Goal: Register for event/course: Sign up to attend an event or enroll in a course

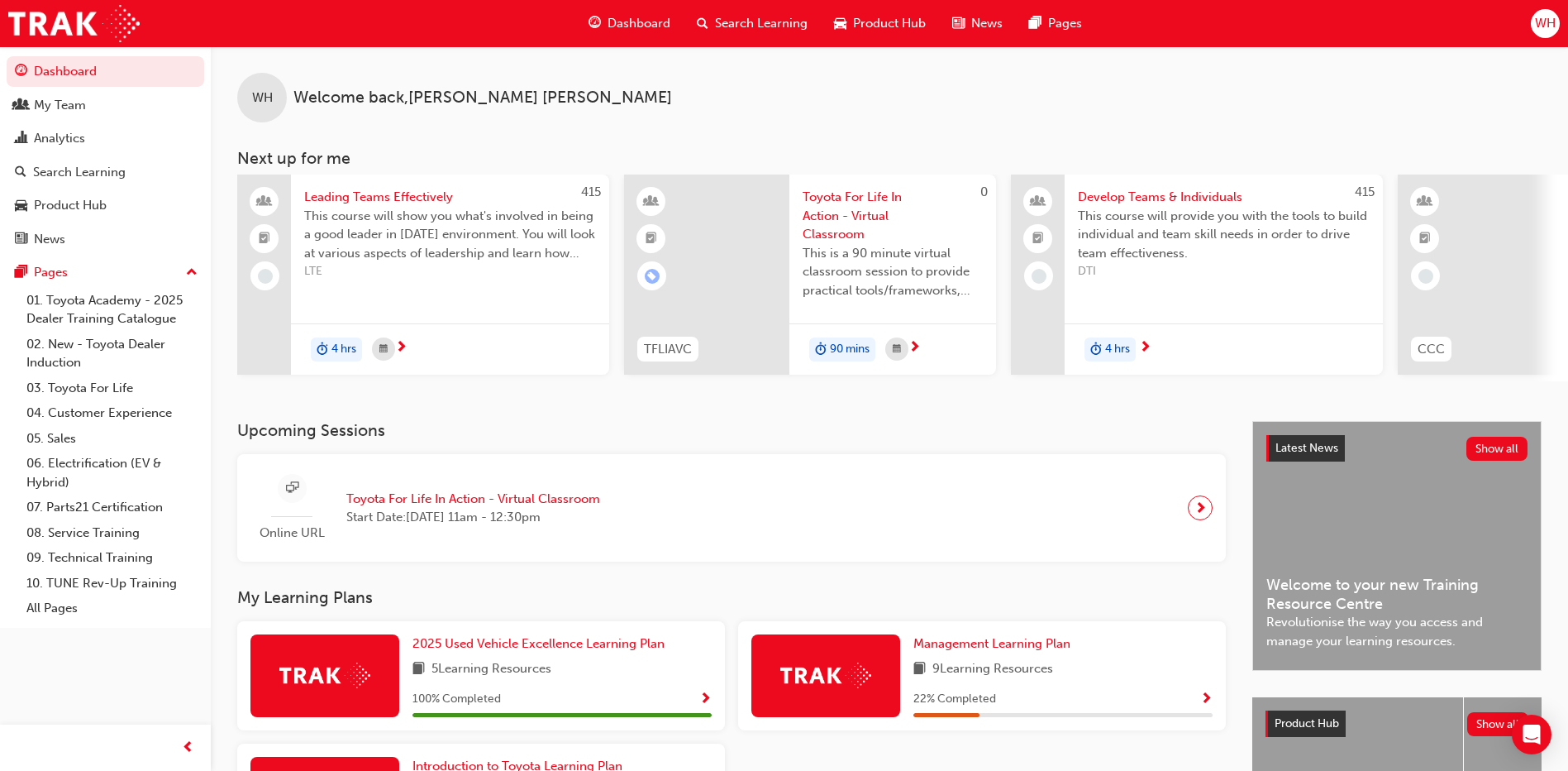
click at [729, 15] on span "Search Learning" at bounding box center [761, 23] width 92 height 19
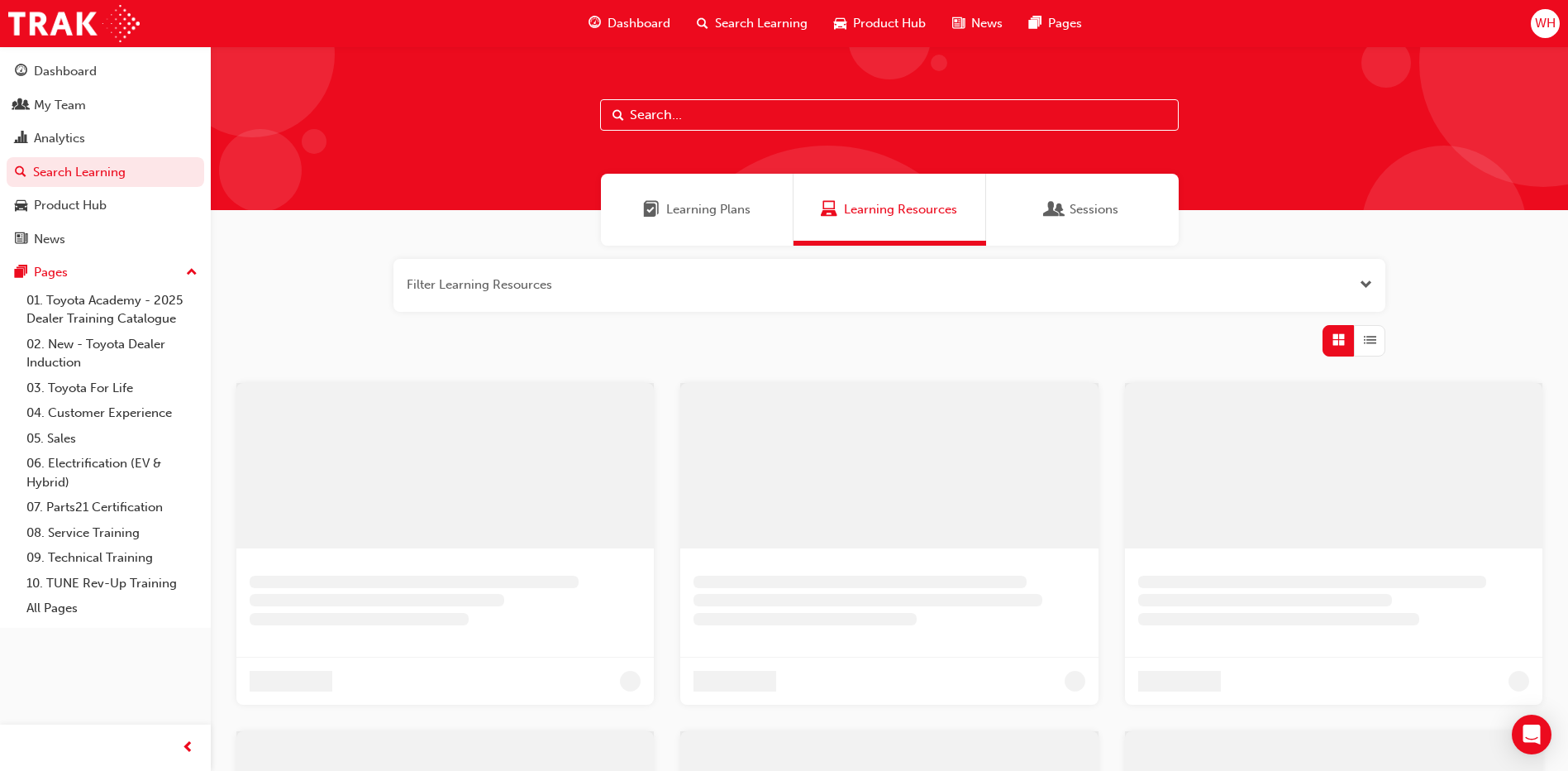
click at [713, 112] on input "text" at bounding box center [889, 115] width 578 height 31
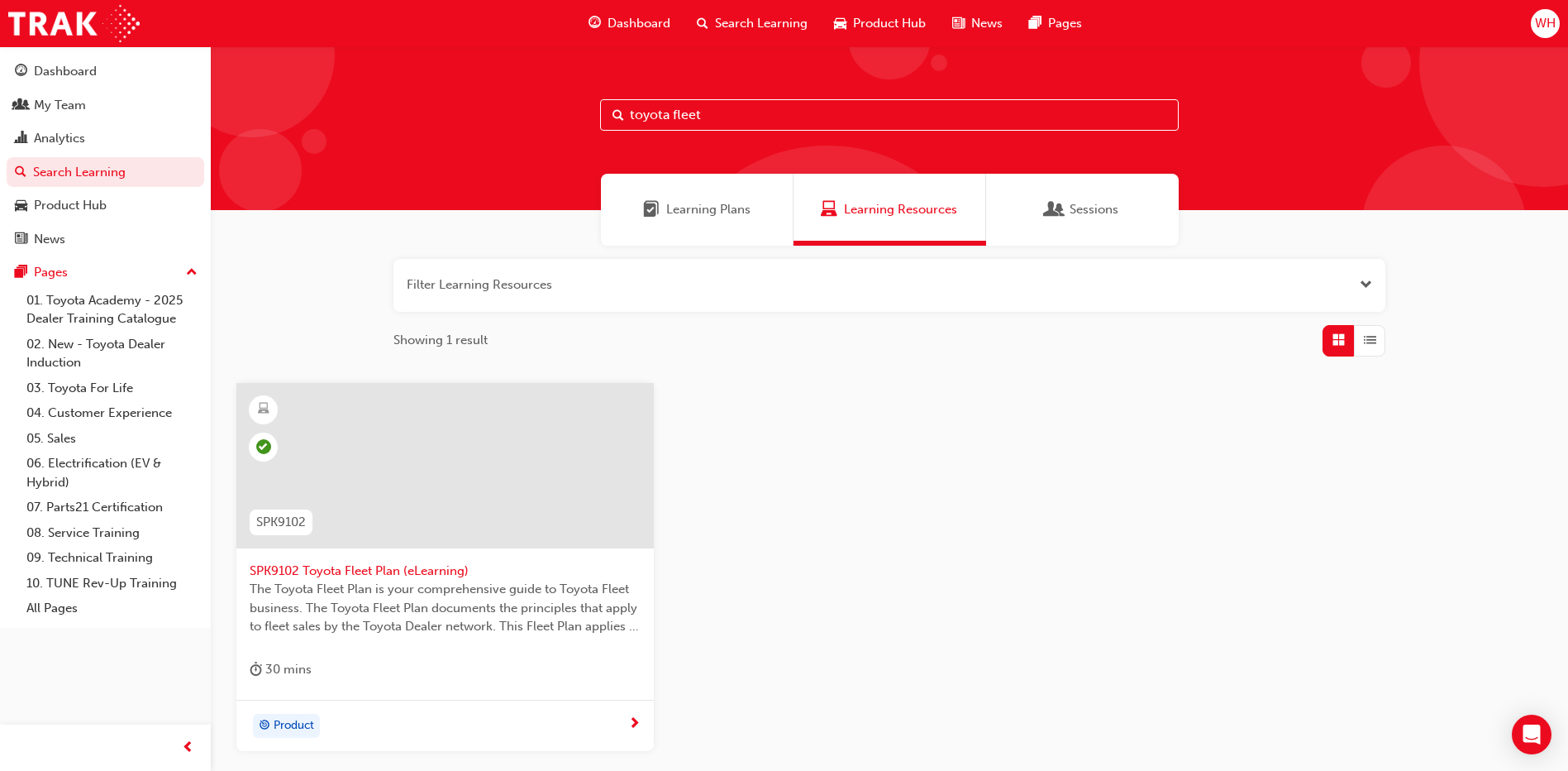
drag, startPoint x: 780, startPoint y: 110, endPoint x: 505, endPoint y: 138, distance: 276.4
click at [505, 138] on div "toyota fleet" at bounding box center [889, 128] width 1357 height 163
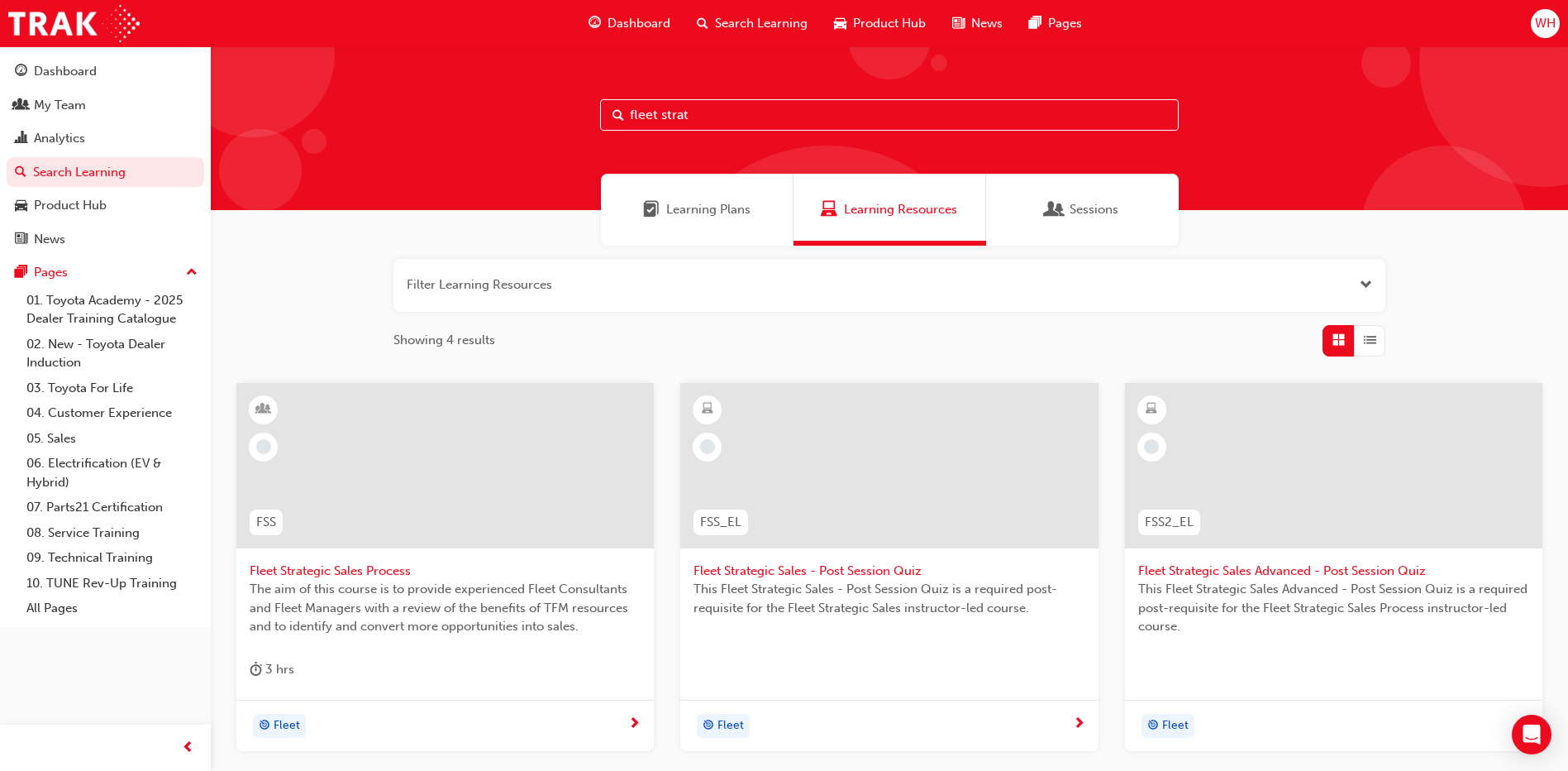
type input "fleet strat"
click at [368, 568] on span "Fleet Strategic Sales Process" at bounding box center [445, 570] width 391 height 19
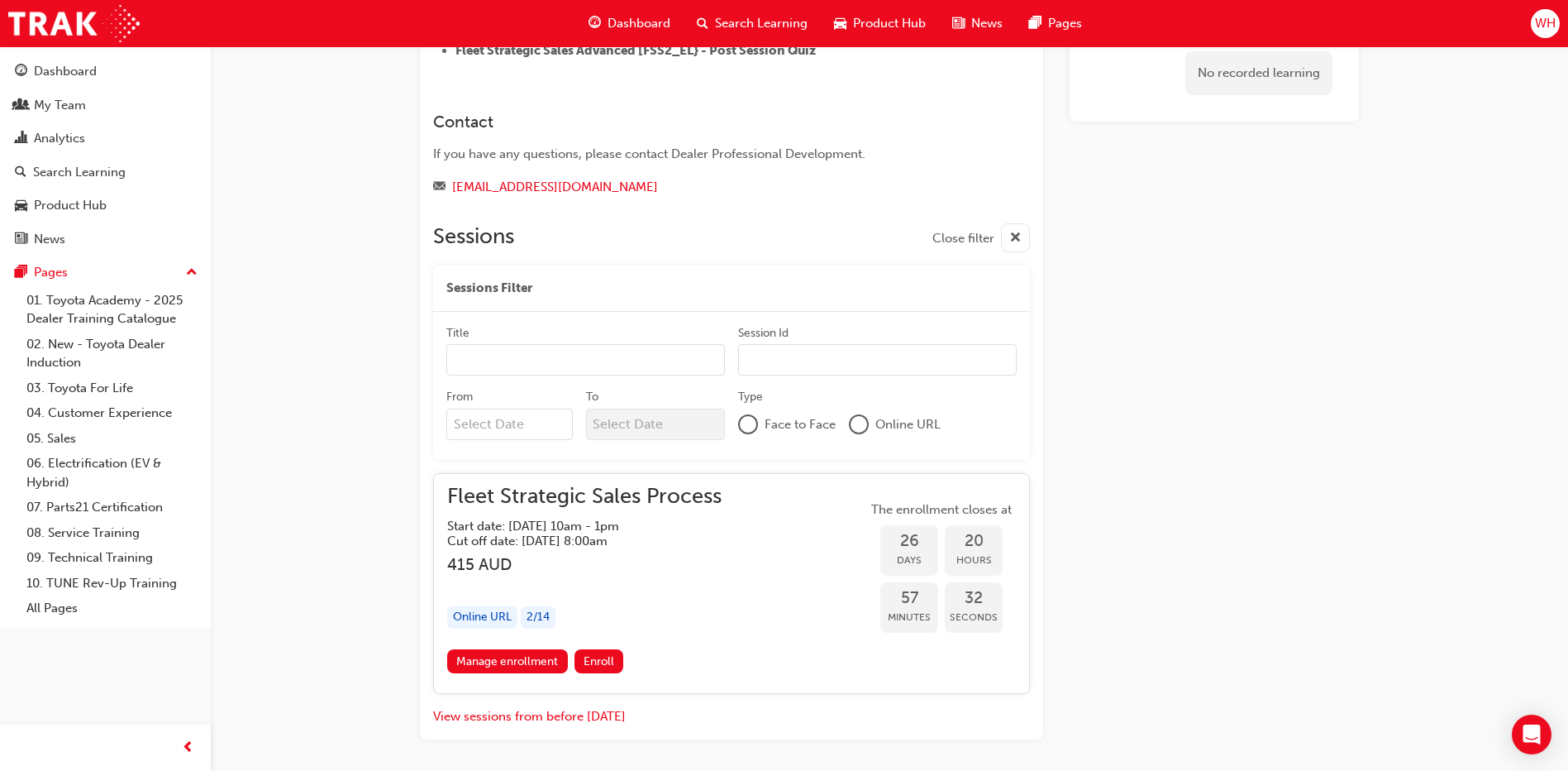
scroll to position [1173, 0]
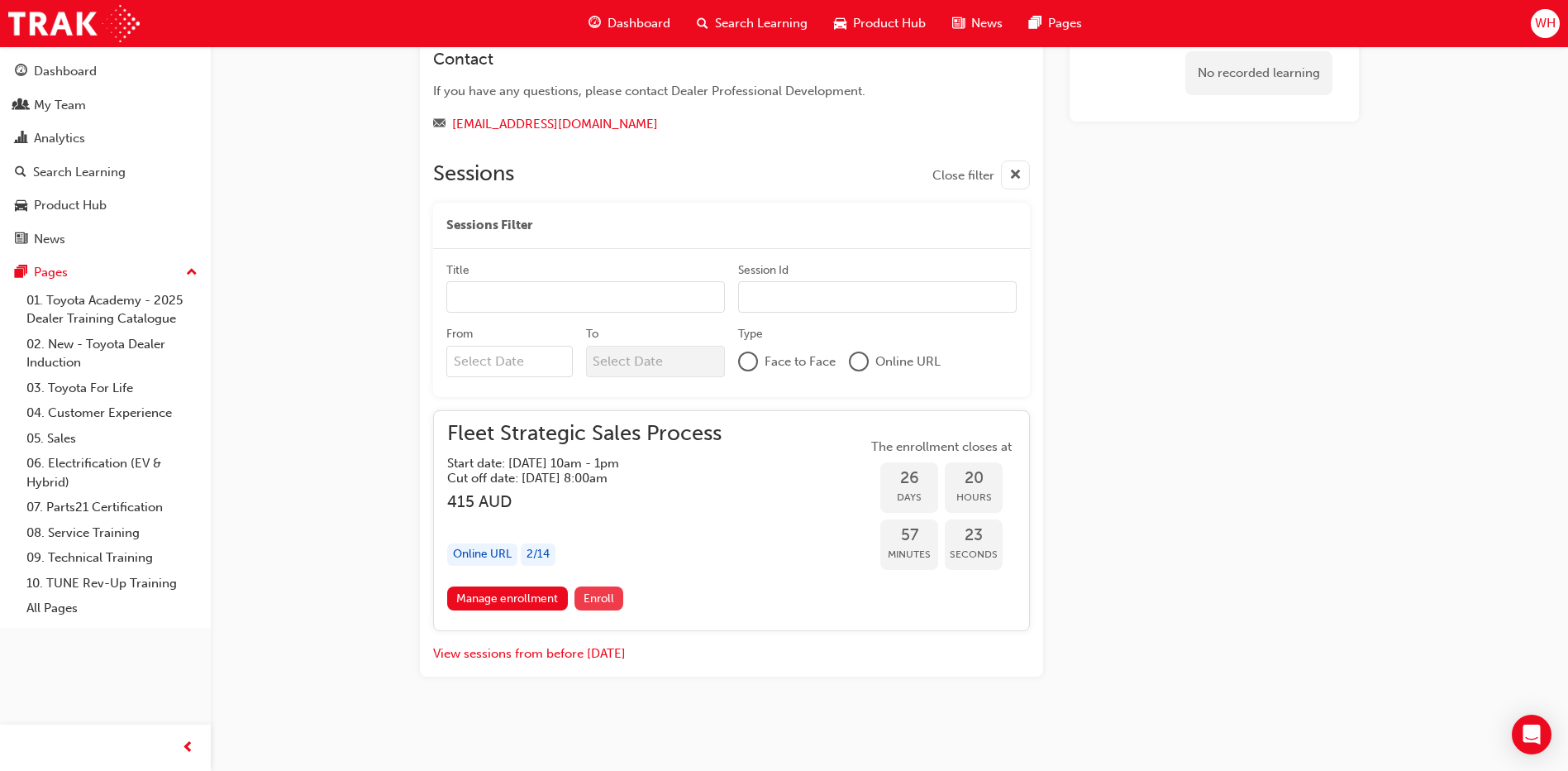
click at [601, 595] on span "Enroll" at bounding box center [599, 598] width 31 height 14
